Goal: Task Accomplishment & Management: Manage account settings

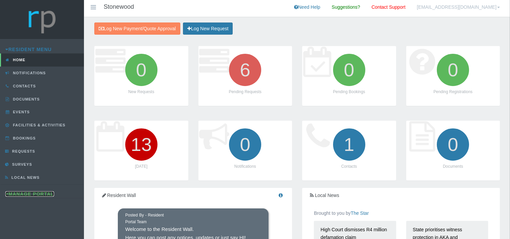
click at [32, 191] on link "Manage Portal" at bounding box center [29, 193] width 49 height 5
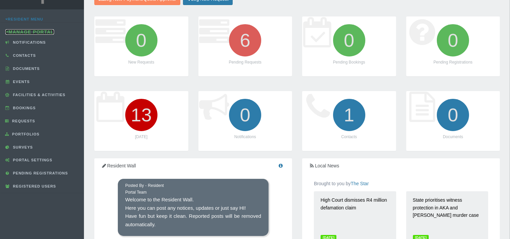
scroll to position [71, 0]
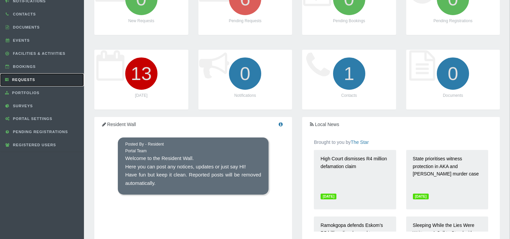
click at [31, 81] on span "Requests" at bounding box center [22, 80] width 25 height 4
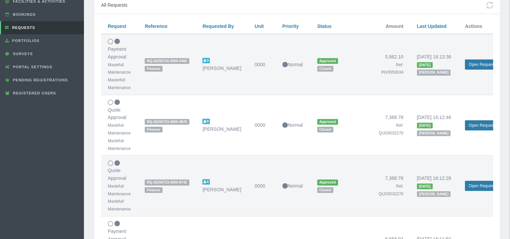
scroll to position [142, 0]
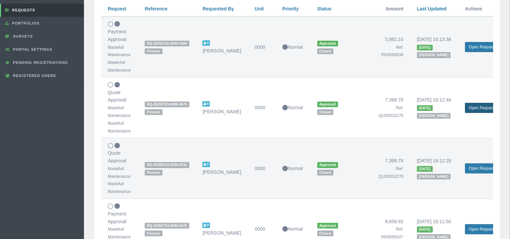
click at [474, 107] on link "Open Request" at bounding box center [481, 108] width 33 height 10
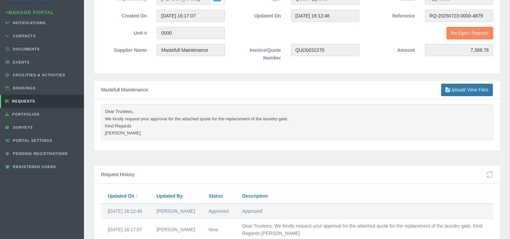
scroll to position [33, 0]
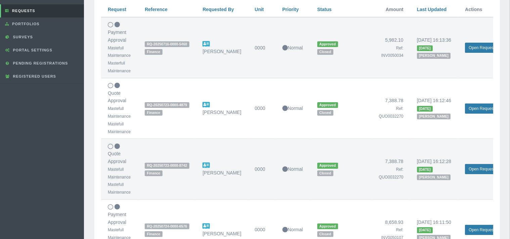
scroll to position [142, 0]
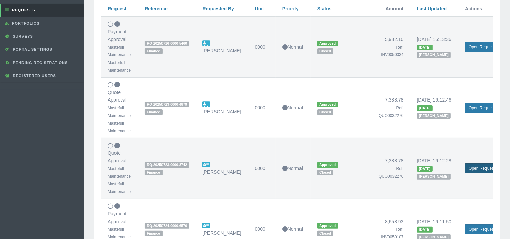
click at [478, 165] on link "Open Request" at bounding box center [481, 168] width 33 height 10
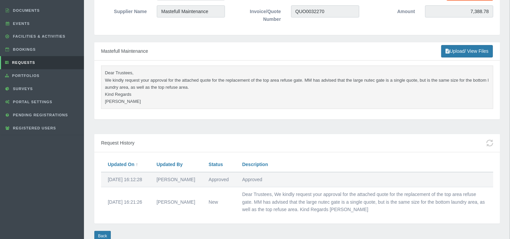
scroll to position [106, 0]
